Goal: Find contact information: Find contact information

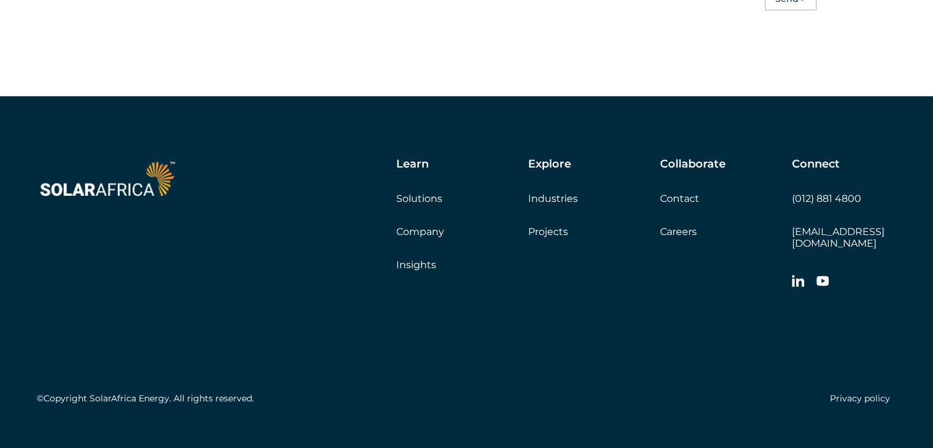
scroll to position [3525, 0]
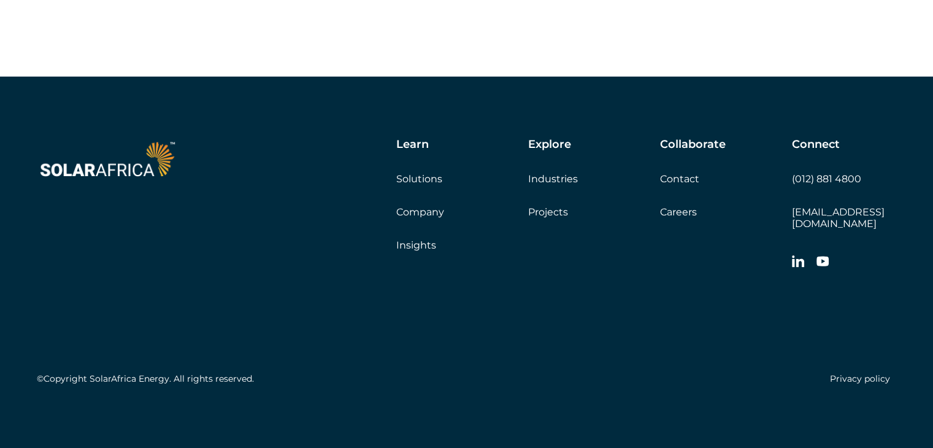
drag, startPoint x: 935, startPoint y: 18, endPoint x: 908, endPoint y: 397, distance: 380.0
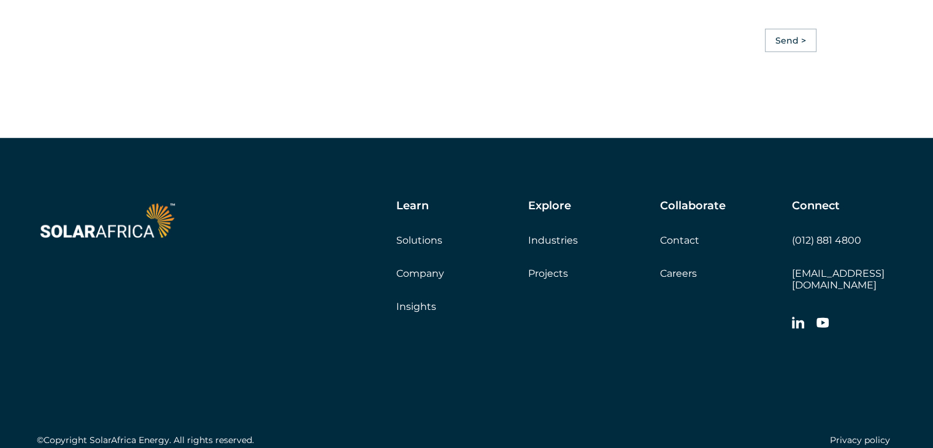
scroll to position [3469, 0]
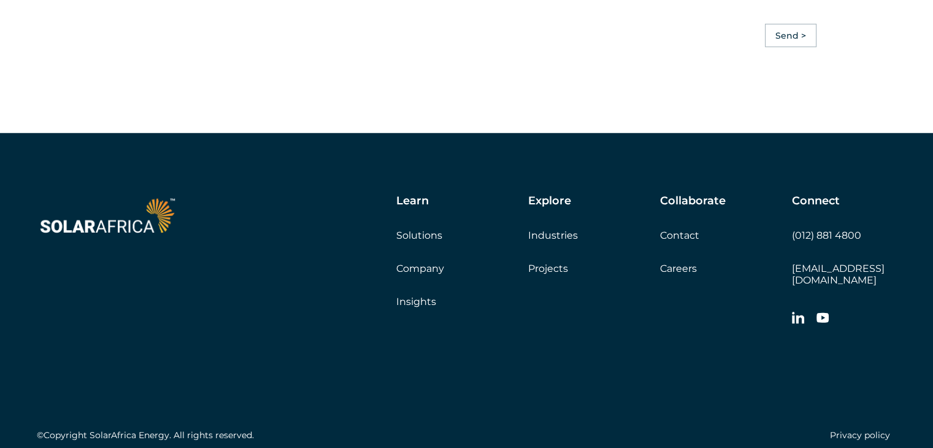
click at [427, 284] on div "Learn Solutions Company Insights" at bounding box center [462, 250] width 132 height 113
click at [426, 274] on link "Company" at bounding box center [420, 268] width 48 height 12
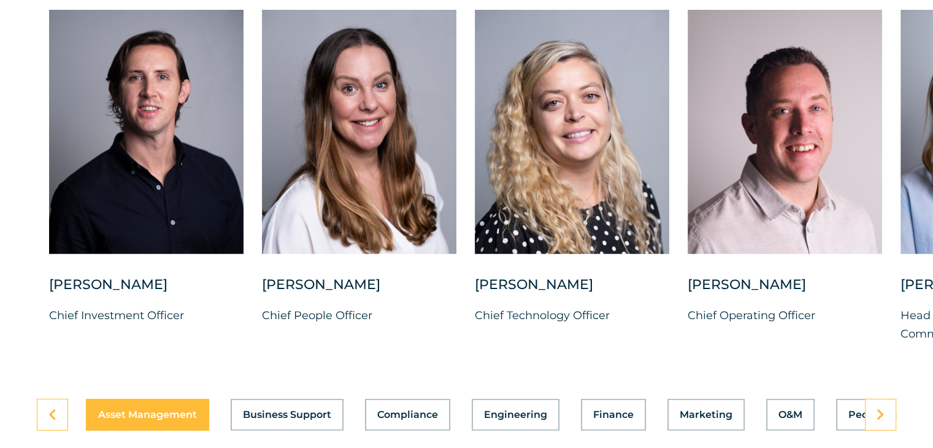
scroll to position [3250, 0]
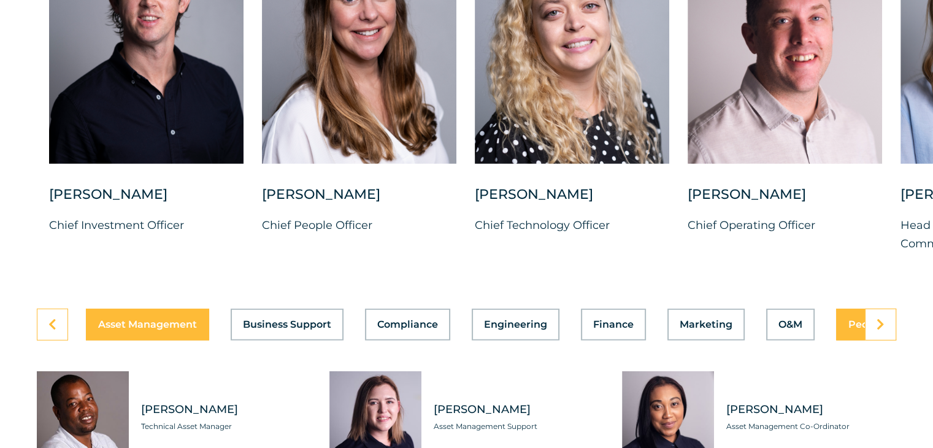
click at [854, 321] on button "People Operations" at bounding box center [895, 324] width 118 height 32
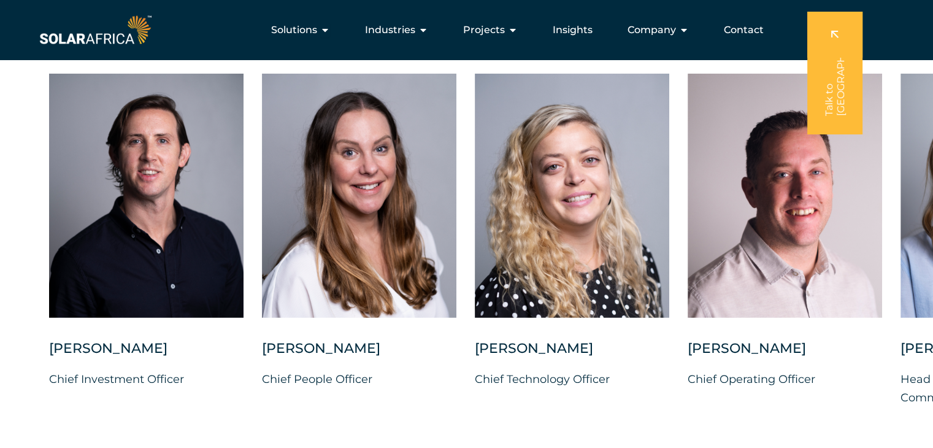
scroll to position [3046, 0]
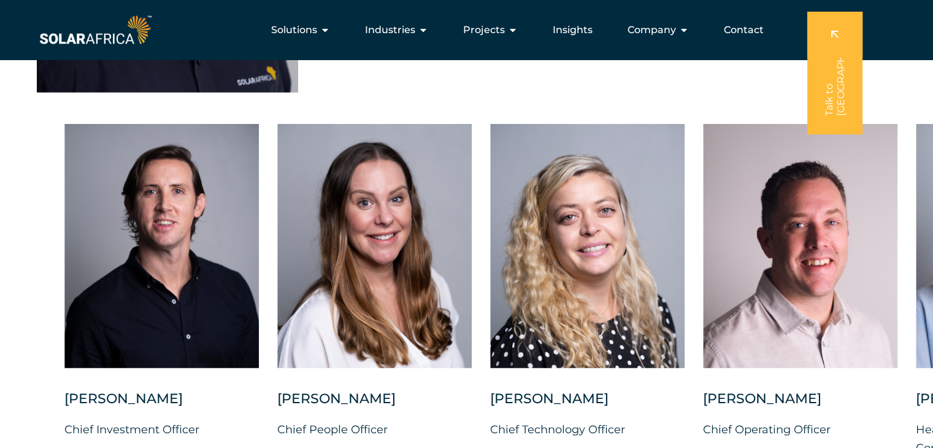
drag, startPoint x: 866, startPoint y: 273, endPoint x: 941, endPoint y: 213, distance: 96.1
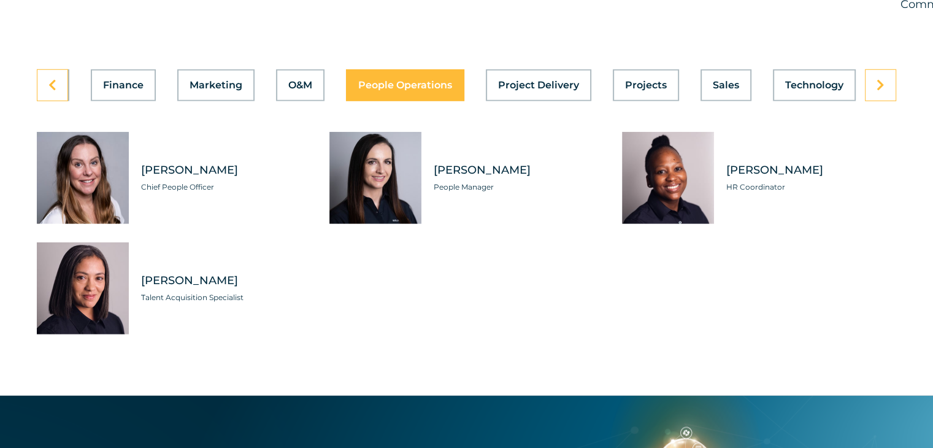
scroll to position [3494, 0]
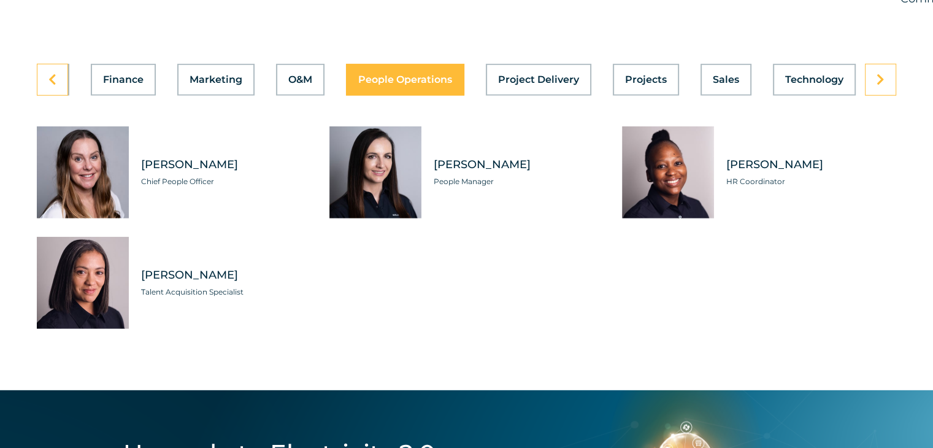
click at [170, 273] on div "[PERSON_NAME] Talent Acquisition Specialist" at bounding box center [220, 283] width 182 height 92
click at [91, 288] on div "Tabs. Open items with Enter or Space, close with Escape and navigate using the …" at bounding box center [83, 283] width 92 height 92
click at [218, 286] on span "Talent Acquisition Specialist" at bounding box center [226, 292] width 170 height 12
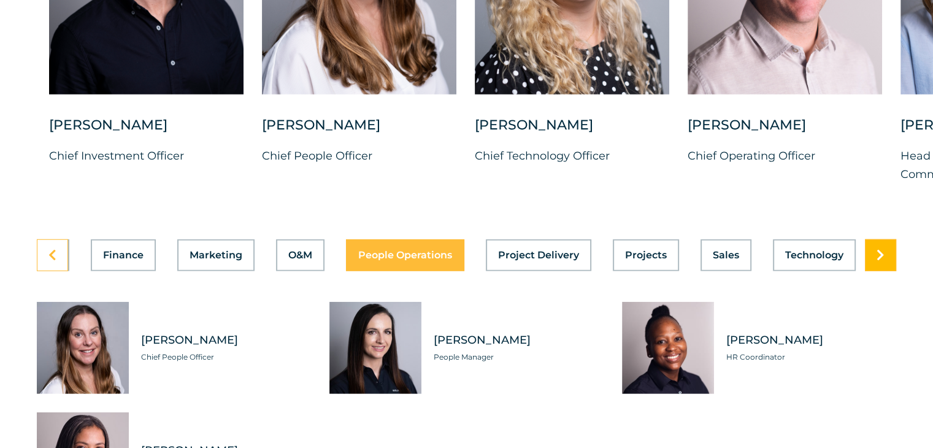
scroll to position [3290, 0]
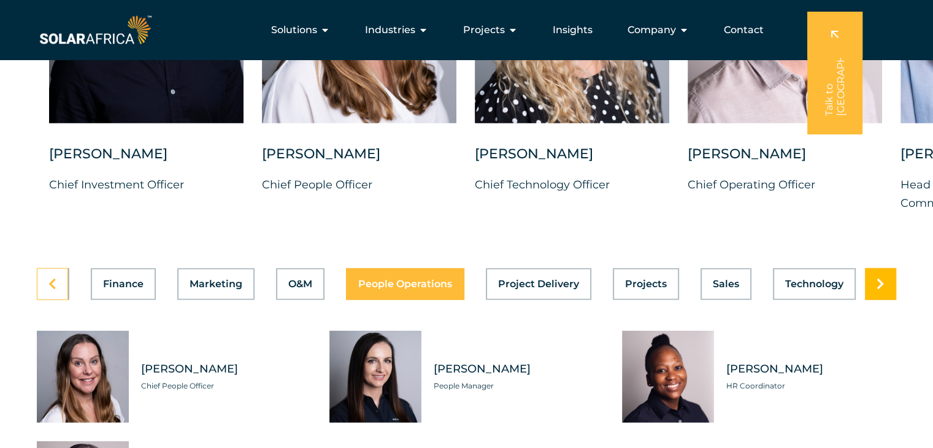
click at [881, 278] on icon at bounding box center [880, 284] width 8 height 12
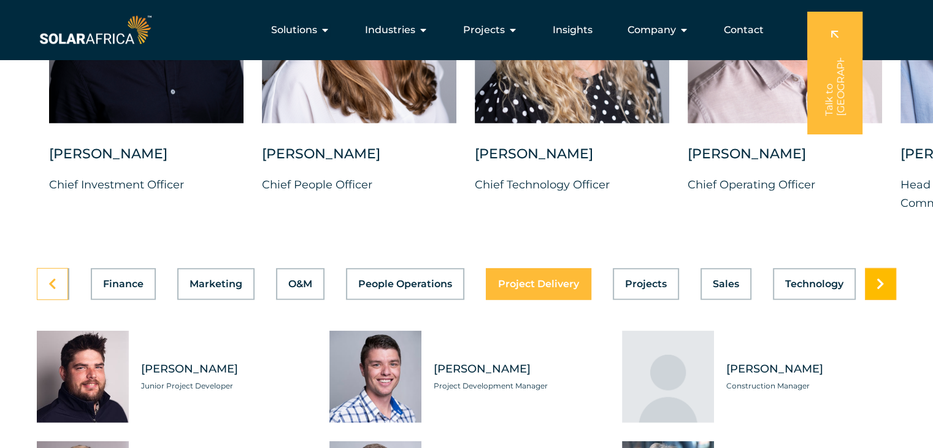
scroll to position [3291, 0]
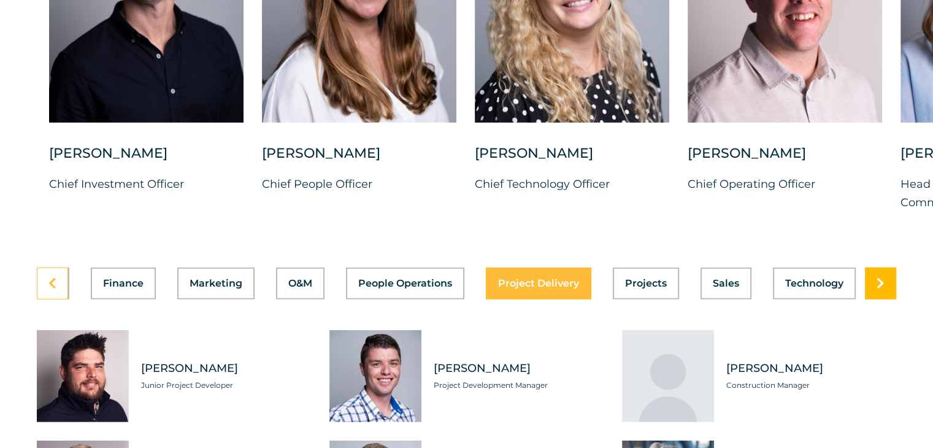
click at [881, 277] on icon at bounding box center [880, 283] width 8 height 12
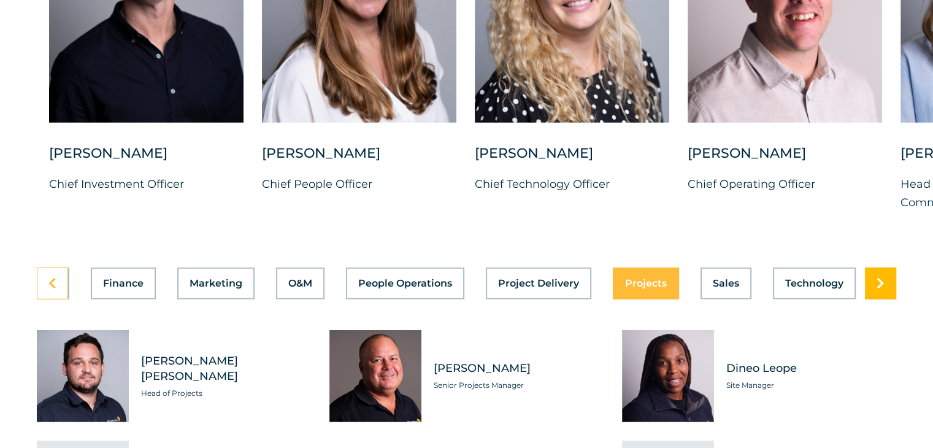
scroll to position [0, 490]
click at [881, 277] on icon at bounding box center [880, 283] width 8 height 12
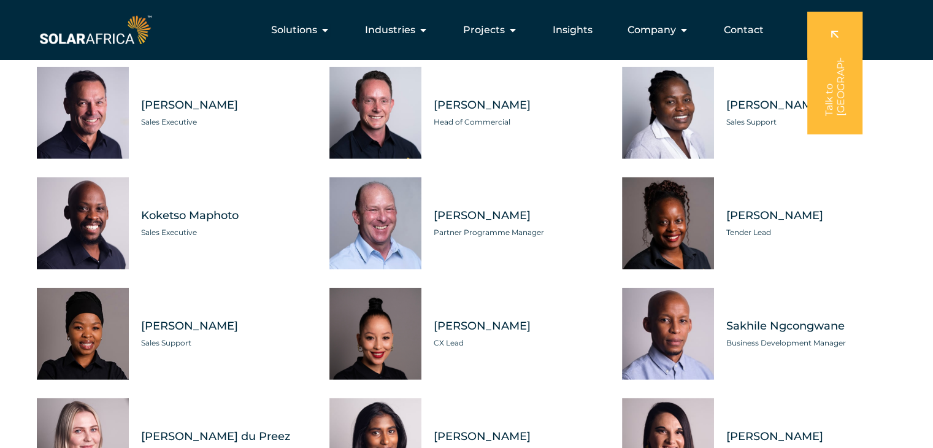
scroll to position [3469, 0]
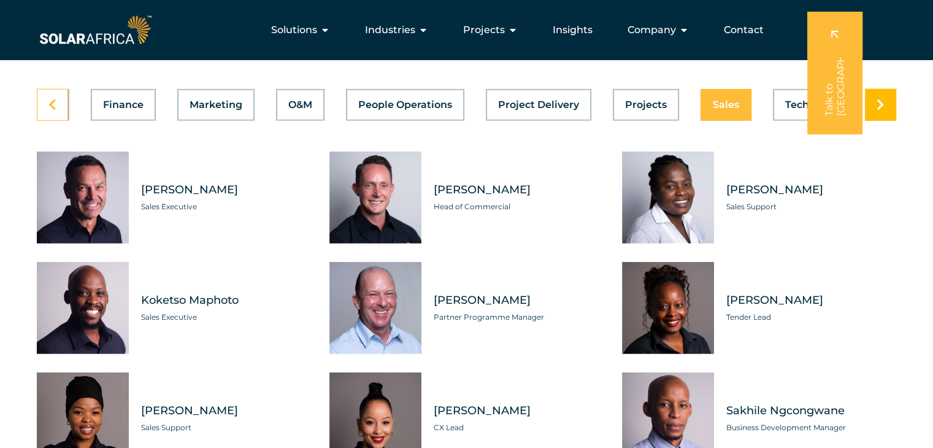
click at [884, 96] on link at bounding box center [880, 105] width 31 height 32
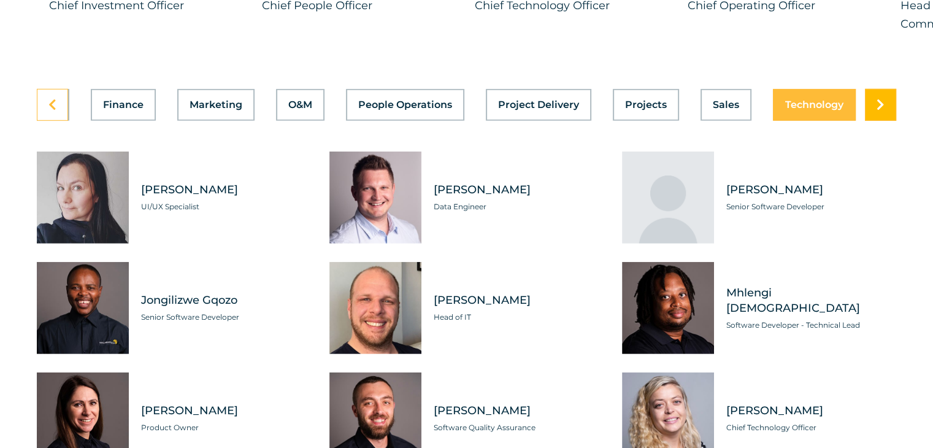
scroll to position [3470, 0]
click at [884, 96] on link at bounding box center [880, 104] width 31 height 32
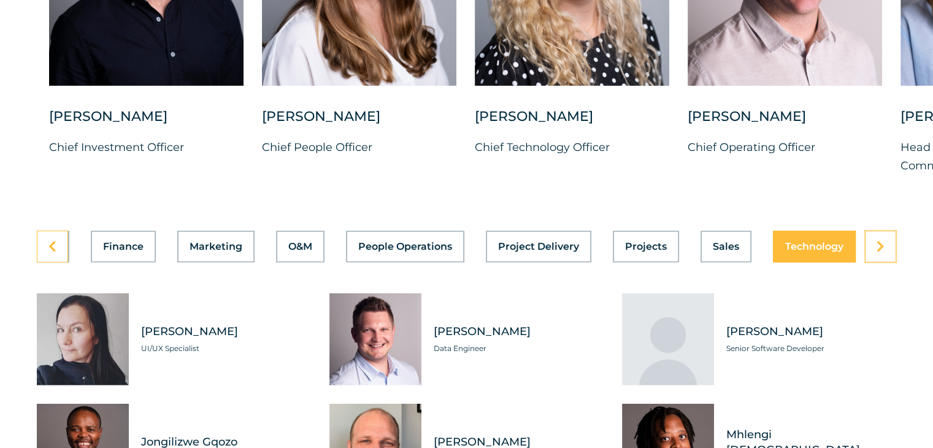
scroll to position [3369, 0]
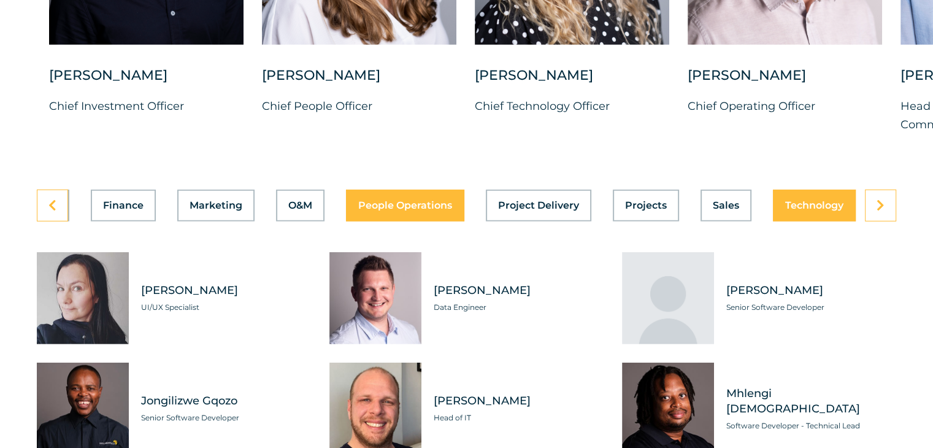
click at [397, 196] on div "Asset Management Business Support Compliance Engineering Finance Marketing O&M …" at bounding box center [466, 206] width 859 height 32
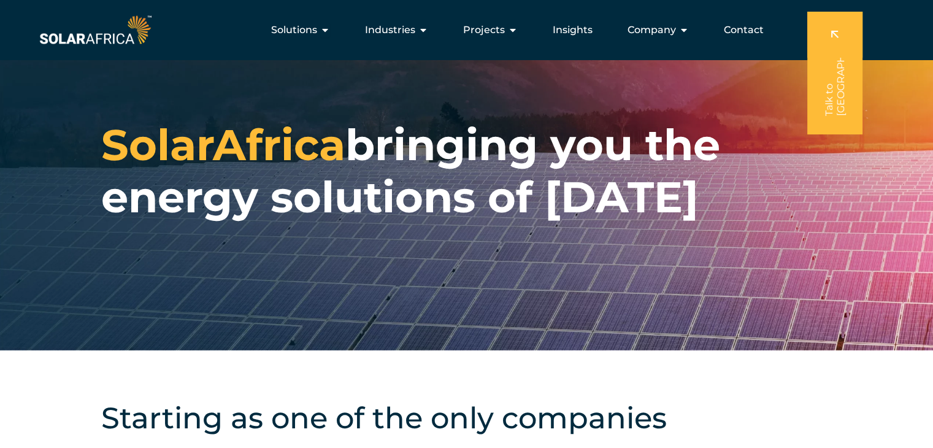
scroll to position [0, 0]
